Goal: Submit feedback/report problem

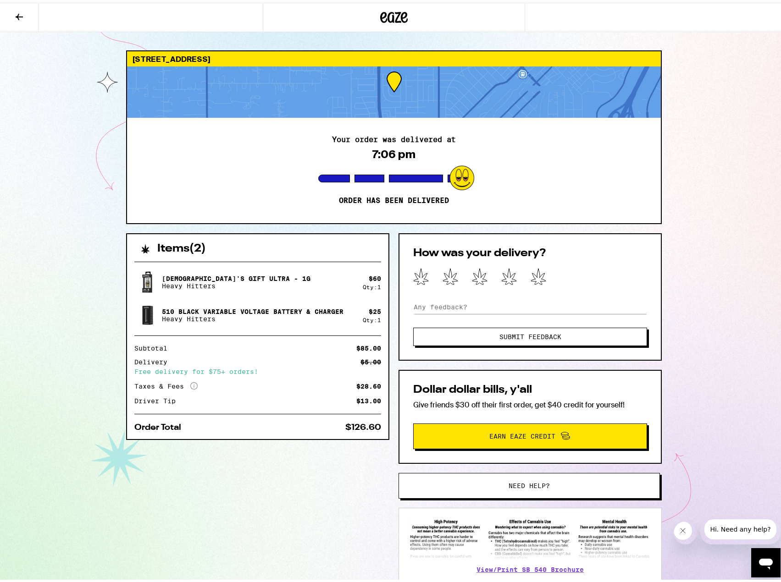
click at [534, 478] on button "Need help?" at bounding box center [528, 483] width 261 height 26
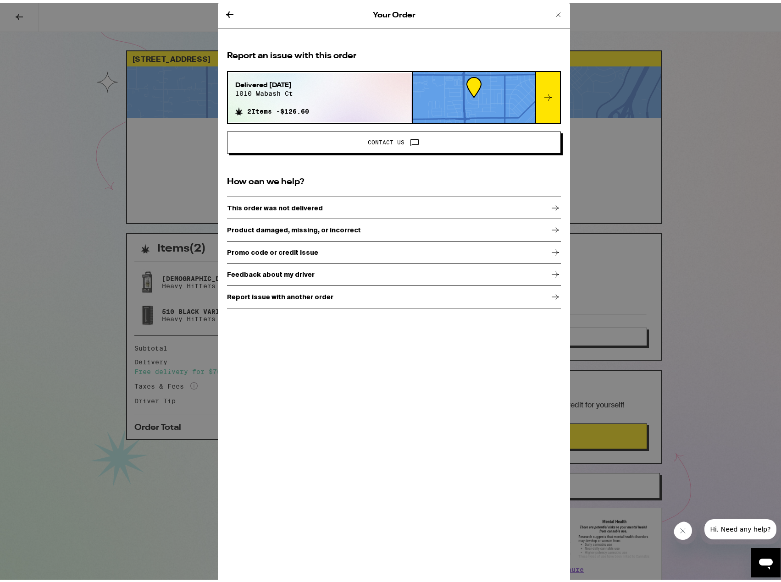
click at [286, 227] on p "Product damaged, missing, or incorrect" at bounding box center [294, 227] width 134 height 7
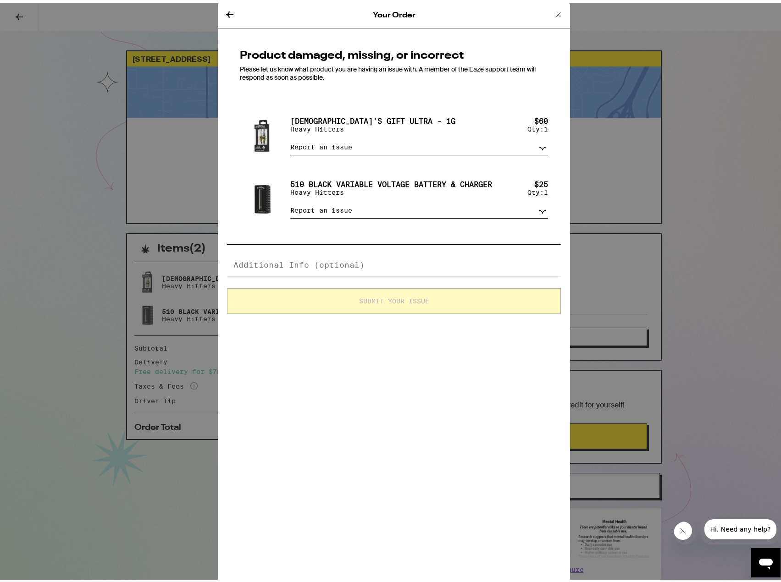
click at [329, 149] on select "Report an issue Item missing Item is broken/defective Received the wrong item L…" at bounding box center [419, 145] width 258 height 16
select select "item_wrong"
click at [290, 138] on select "Report an issue Item missing Item is broken/defective Received the wrong item L…" at bounding box center [419, 145] width 258 height 16
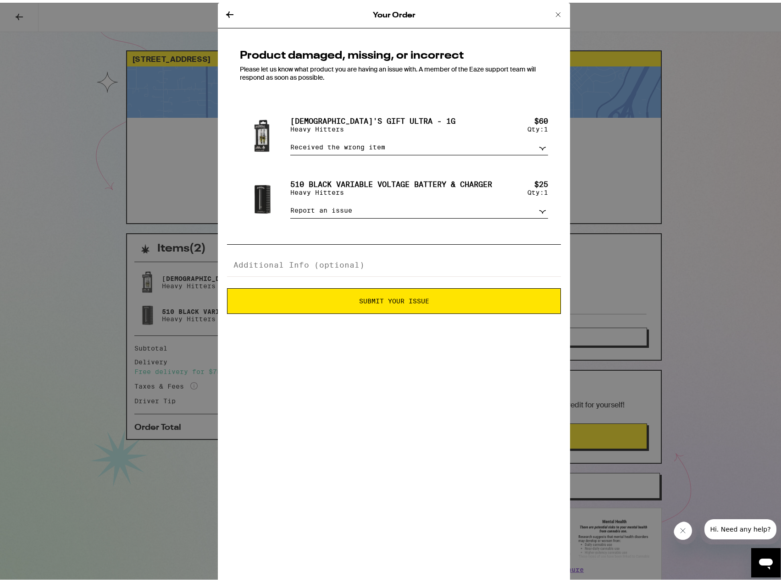
click at [313, 210] on select "Report an issue Item missing Item is broken/defective Received the wrong item L…" at bounding box center [419, 208] width 258 height 16
select select "item_wrong"
click at [290, 204] on select "Report an issue Item missing Item is broken/defective Received the wrong item L…" at bounding box center [419, 208] width 258 height 16
click at [294, 264] on textarea at bounding box center [394, 262] width 334 height 23
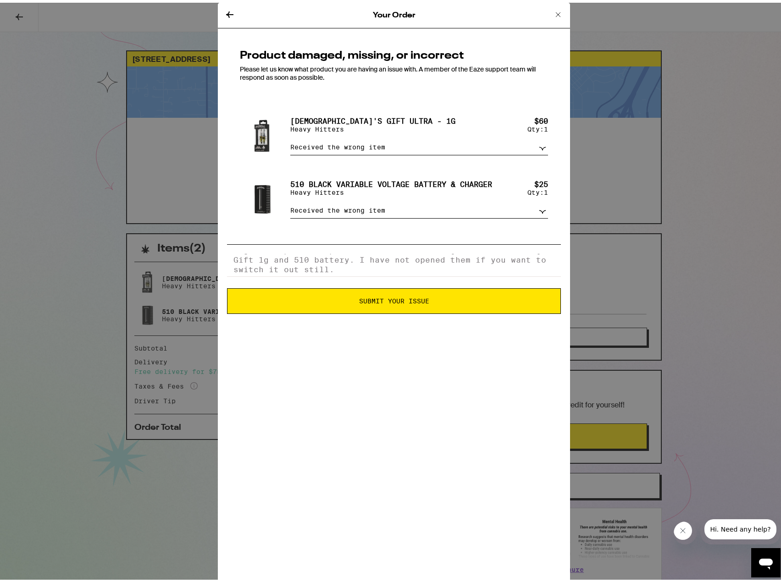
type textarea "I got two packs of prerolls instead of the [DEMOGRAPHIC_DATA] Gift 1g and 510 b…"
click at [376, 308] on button "Submit Your Issue" at bounding box center [394, 299] width 334 height 26
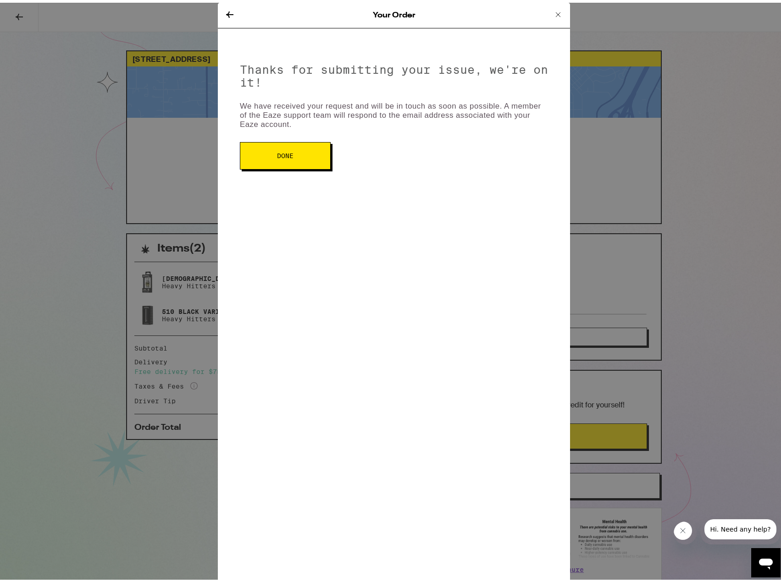
click at [301, 165] on button "Done" at bounding box center [285, 153] width 91 height 28
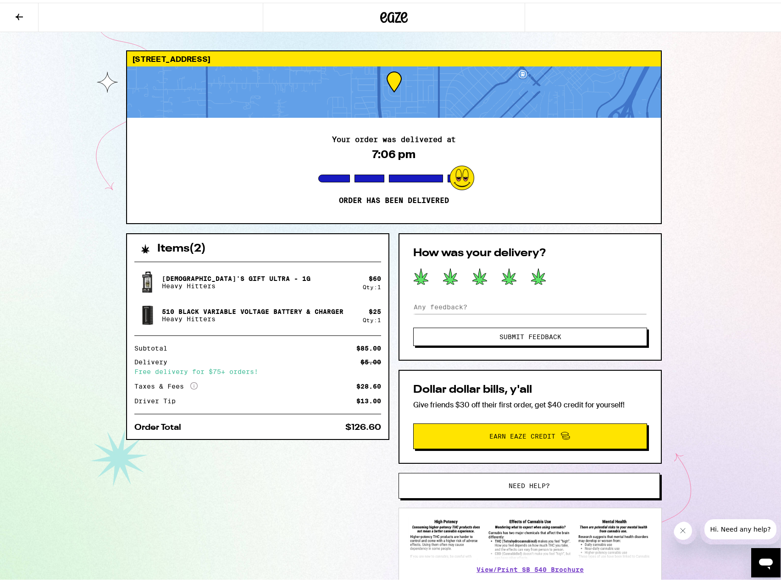
click at [538, 275] on icon at bounding box center [538, 274] width 15 height 16
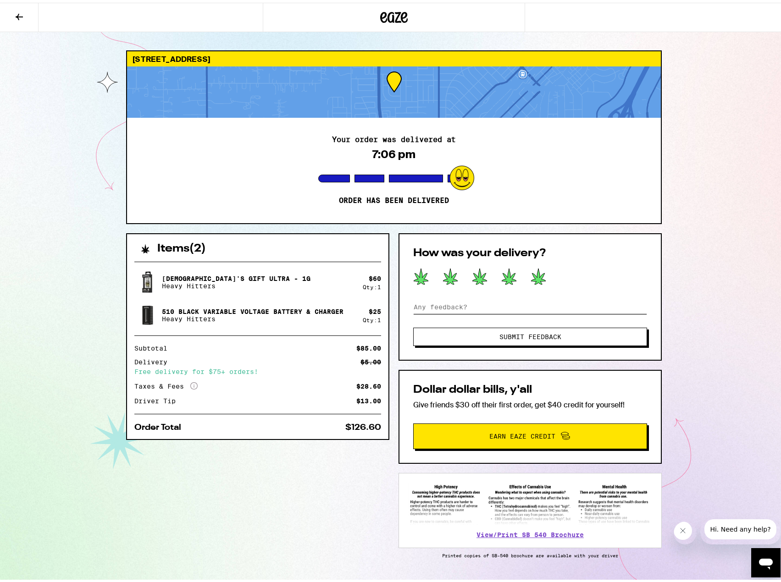
click at [485, 306] on input at bounding box center [530, 305] width 234 height 14
type input "Delivery was prompt and my name is on the package, but the products received we…"
click at [491, 334] on span "Submit Feedback" at bounding box center [530, 334] width 160 height 6
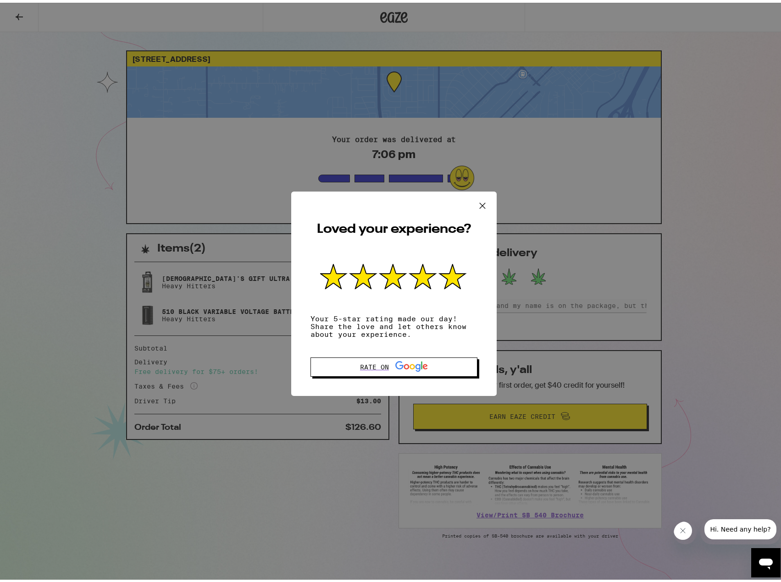
click at [480, 200] on icon at bounding box center [483, 203] width 6 height 6
